Goal: Complete application form: Complete application form

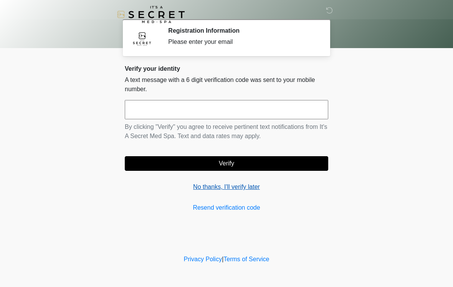
click at [238, 187] on link "No thanks, I'll verify later" at bounding box center [227, 186] width 204 height 9
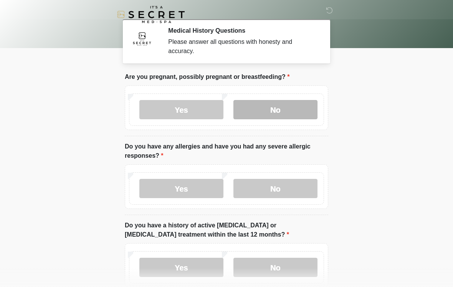
click at [277, 109] on label "No" at bounding box center [276, 109] width 84 height 19
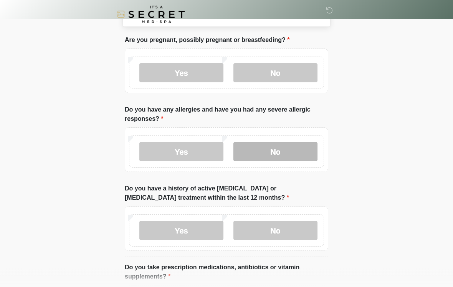
click at [273, 155] on label "No" at bounding box center [276, 151] width 84 height 19
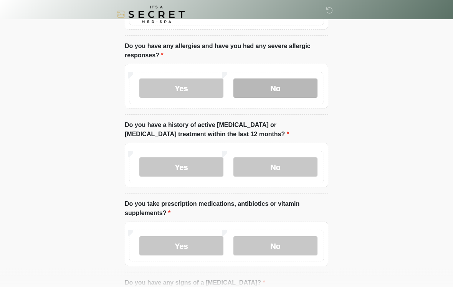
scroll to position [101, 0]
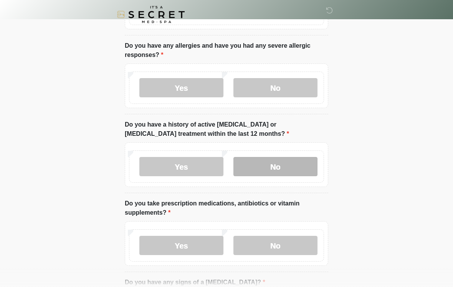
click at [279, 164] on label "No" at bounding box center [276, 166] width 84 height 19
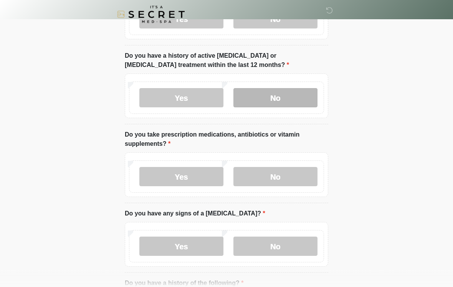
scroll to position [170, 0]
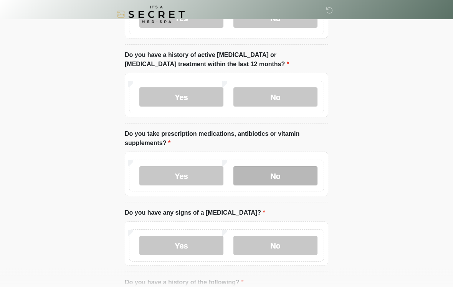
click at [269, 173] on label "No" at bounding box center [276, 175] width 84 height 19
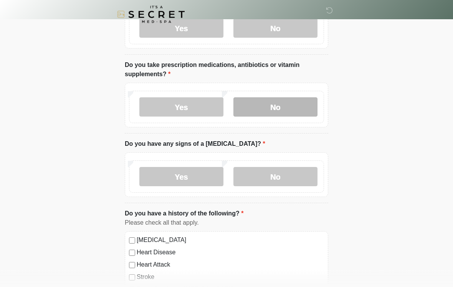
scroll to position [239, 0]
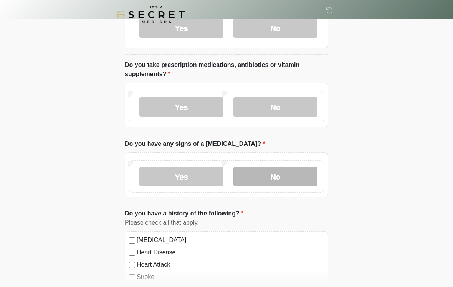
click at [279, 174] on label "No" at bounding box center [276, 176] width 84 height 19
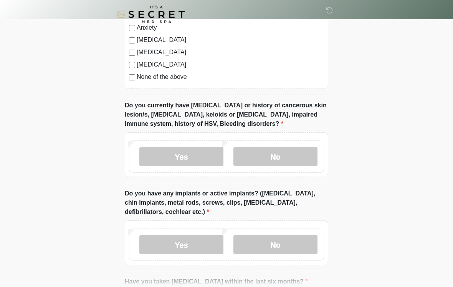
scroll to position [537, 0]
click at [277, 154] on label "No" at bounding box center [276, 156] width 84 height 19
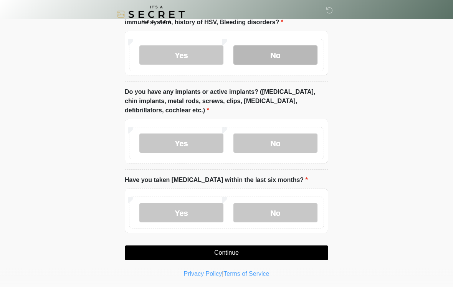
scroll to position [640, 0]
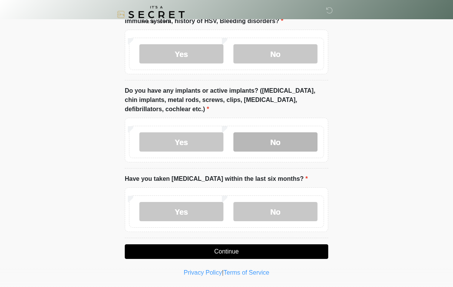
click at [272, 142] on label "No" at bounding box center [276, 141] width 84 height 19
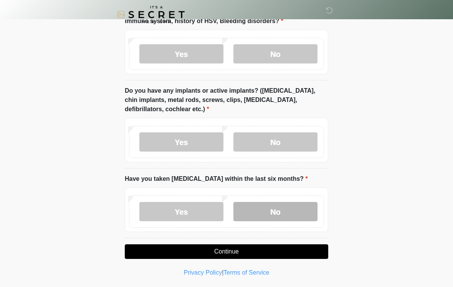
click at [280, 211] on label "No" at bounding box center [276, 211] width 84 height 19
click at [207, 249] on button "Continue" at bounding box center [227, 251] width 204 height 15
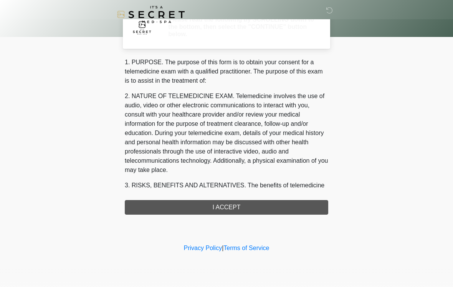
scroll to position [0, 0]
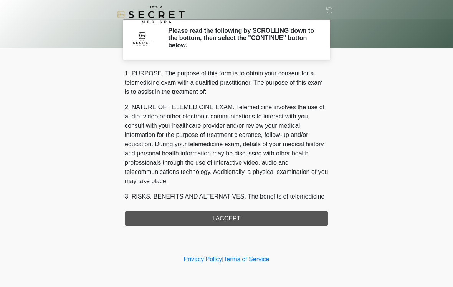
click at [231, 226] on div "‎ ‎ Please read the following by SCROLLING down to the bottom, then select the …" at bounding box center [226, 126] width 231 height 237
click at [224, 216] on div "1. PURPOSE. The purpose of this form is to obtain your consent for a telemedici…" at bounding box center [227, 147] width 204 height 157
click at [228, 220] on div "1. PURPOSE. The purpose of this form is to obtain your consent for a telemedici…" at bounding box center [227, 147] width 204 height 157
click at [227, 218] on div "1. PURPOSE. The purpose of this form is to obtain your consent for a telemedici…" at bounding box center [227, 147] width 204 height 157
click at [224, 215] on div "1. PURPOSE. The purpose of this form is to obtain your consent for a telemedici…" at bounding box center [227, 147] width 204 height 157
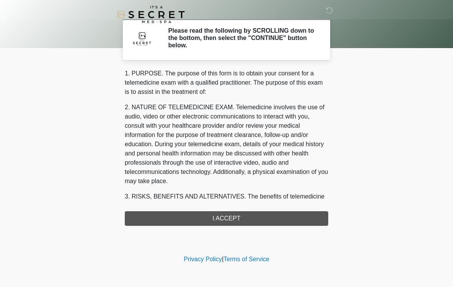
click at [224, 215] on div "1. PURPOSE. The purpose of this form is to obtain your consent for a telemedici…" at bounding box center [227, 147] width 204 height 157
click at [226, 216] on div "1. PURPOSE. The purpose of this form is to obtain your consent for a telemedici…" at bounding box center [227, 147] width 204 height 157
click at [231, 216] on div "1. PURPOSE. The purpose of this form is to obtain your consent for a telemedici…" at bounding box center [227, 147] width 204 height 157
click at [221, 216] on div "1. PURPOSE. The purpose of this form is to obtain your consent for a telemedici…" at bounding box center [227, 147] width 204 height 157
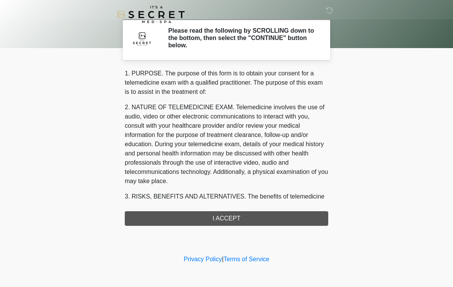
click at [221, 216] on div "1. PURPOSE. The purpose of this form is to obtain your consent for a telemedici…" at bounding box center [227, 147] width 204 height 157
click at [223, 216] on div "1. PURPOSE. The purpose of this form is to obtain your consent for a telemedici…" at bounding box center [227, 147] width 204 height 157
click at [212, 210] on div "1. PURPOSE. The purpose of this form is to obtain your consent for a telemedici…" at bounding box center [227, 147] width 204 height 157
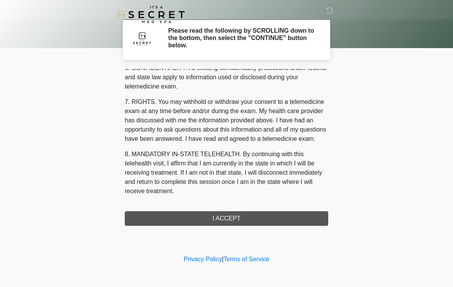
scroll to position [313, 0]
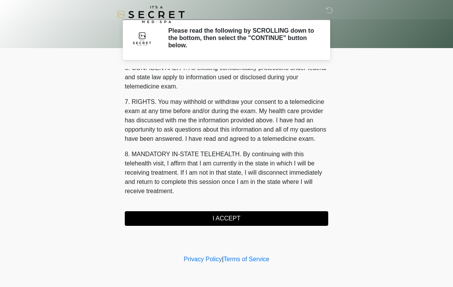
click at [219, 219] on button "I ACCEPT" at bounding box center [227, 218] width 204 height 15
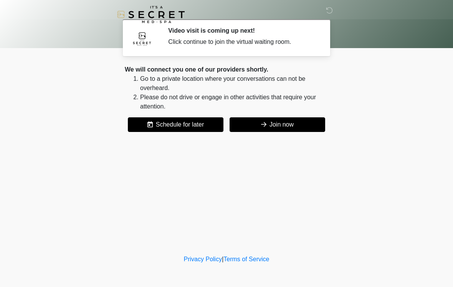
click at [275, 124] on button "Join now" at bounding box center [278, 124] width 96 height 15
